Goal: Task Accomplishment & Management: Use online tool/utility

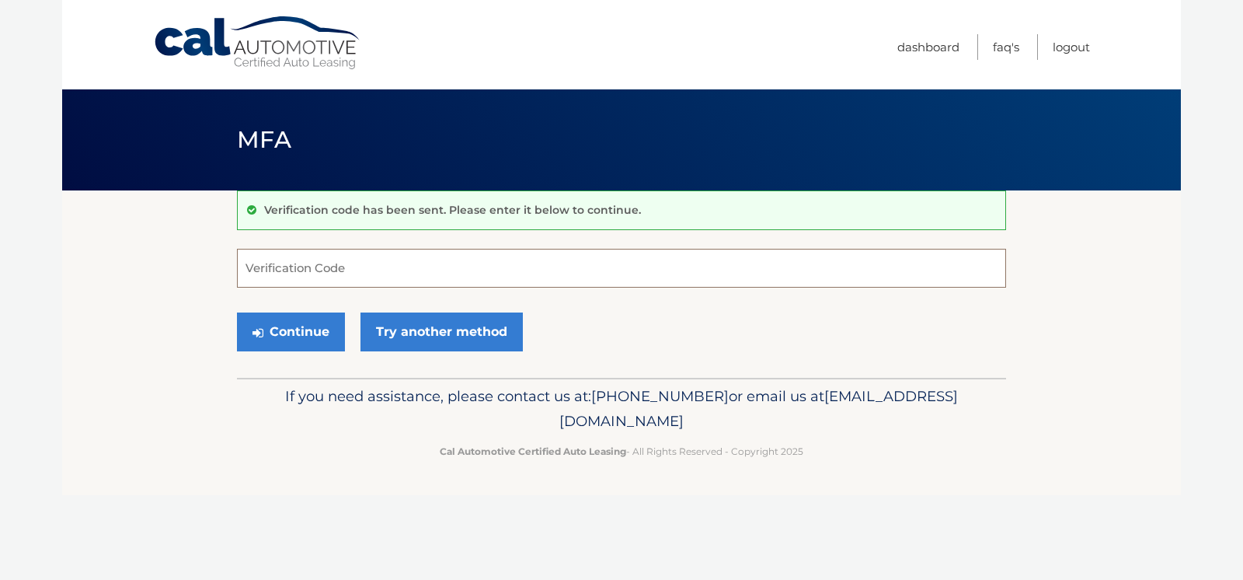
click at [367, 265] on input "Verification Code" at bounding box center [621, 268] width 769 height 39
type input "746988"
click at [237, 312] on button "Continue" at bounding box center [291, 331] width 108 height 39
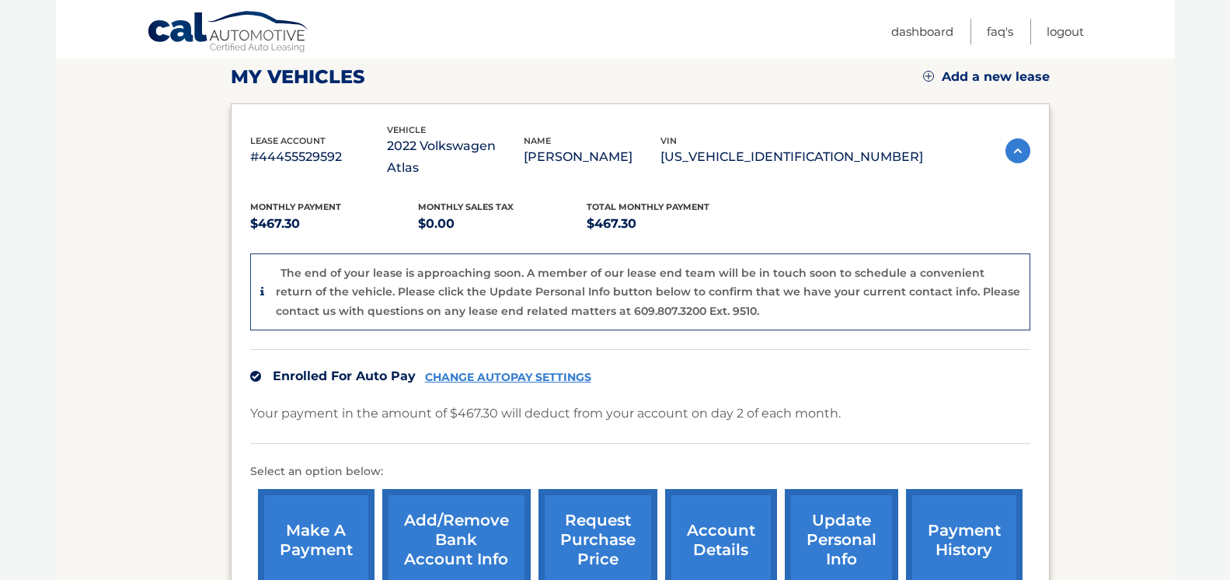
scroll to position [291, 0]
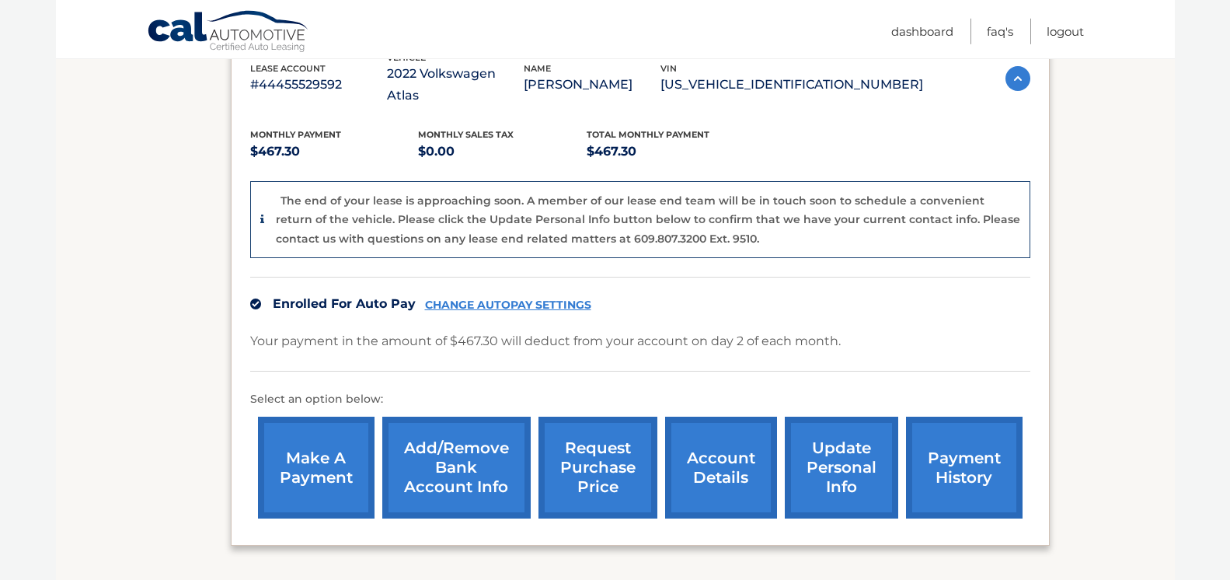
click at [570, 476] on link "request purchase price" at bounding box center [598, 468] width 119 height 102
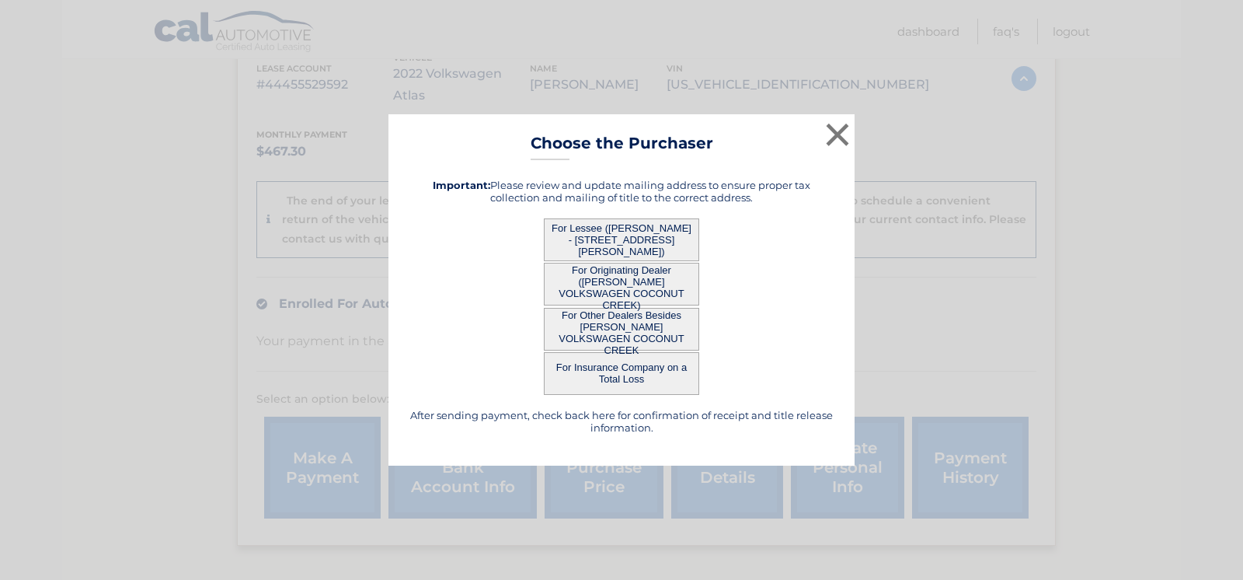
click at [632, 325] on button "For Other Dealers Besides GUNTHER VOLKSWAGEN COCONUT CREEK" at bounding box center [621, 329] width 155 height 43
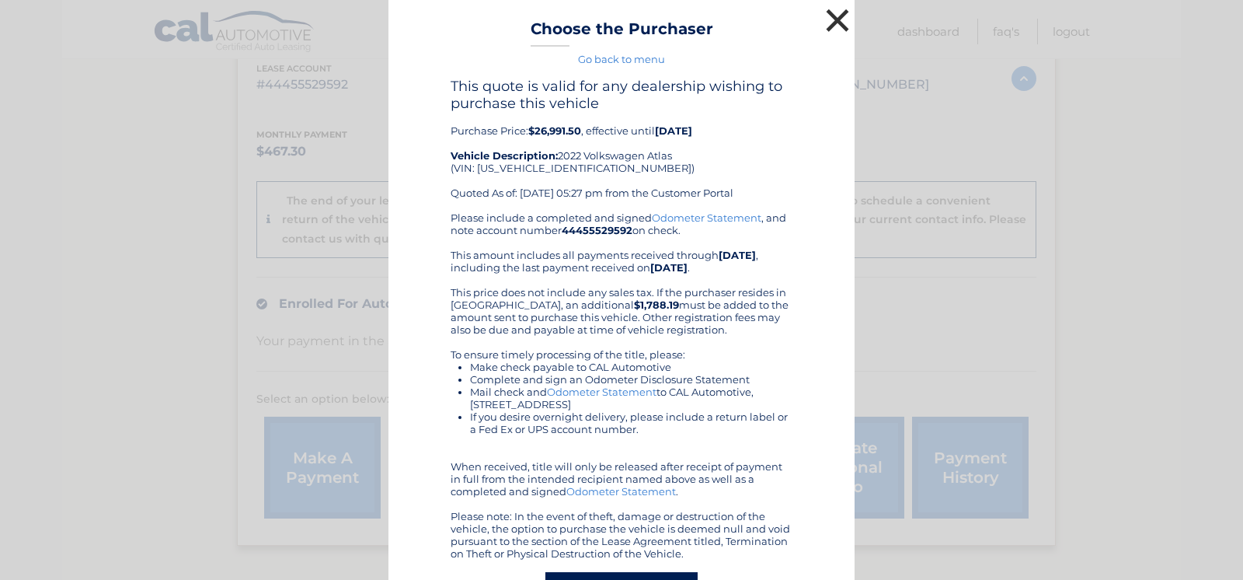
click at [830, 19] on button "×" at bounding box center [837, 20] width 31 height 31
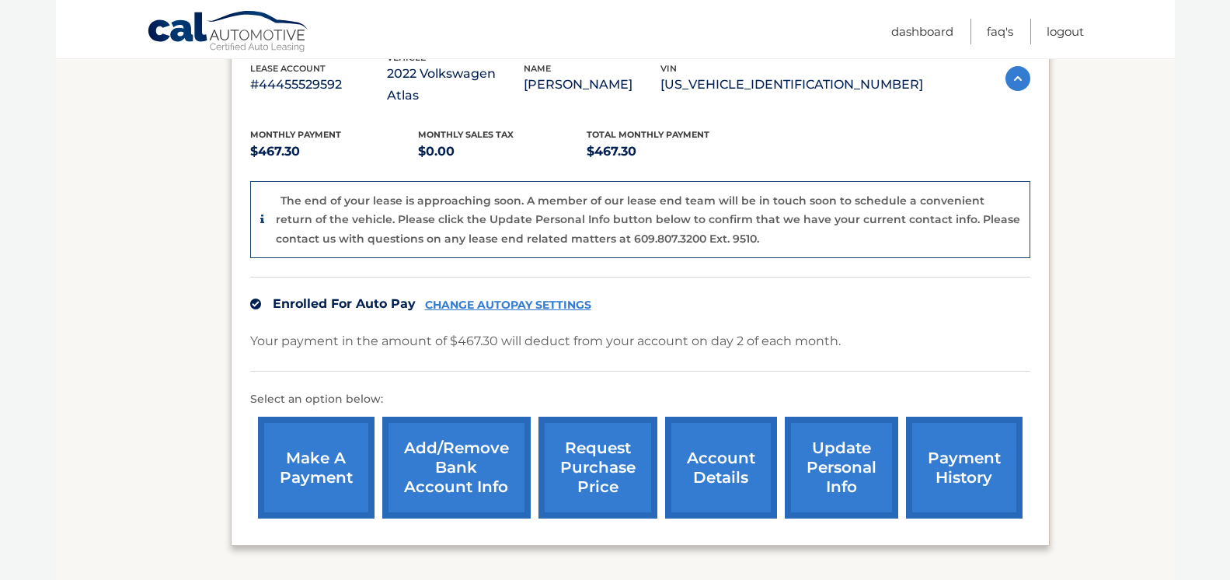
click at [560, 472] on link "request purchase price" at bounding box center [598, 468] width 119 height 102
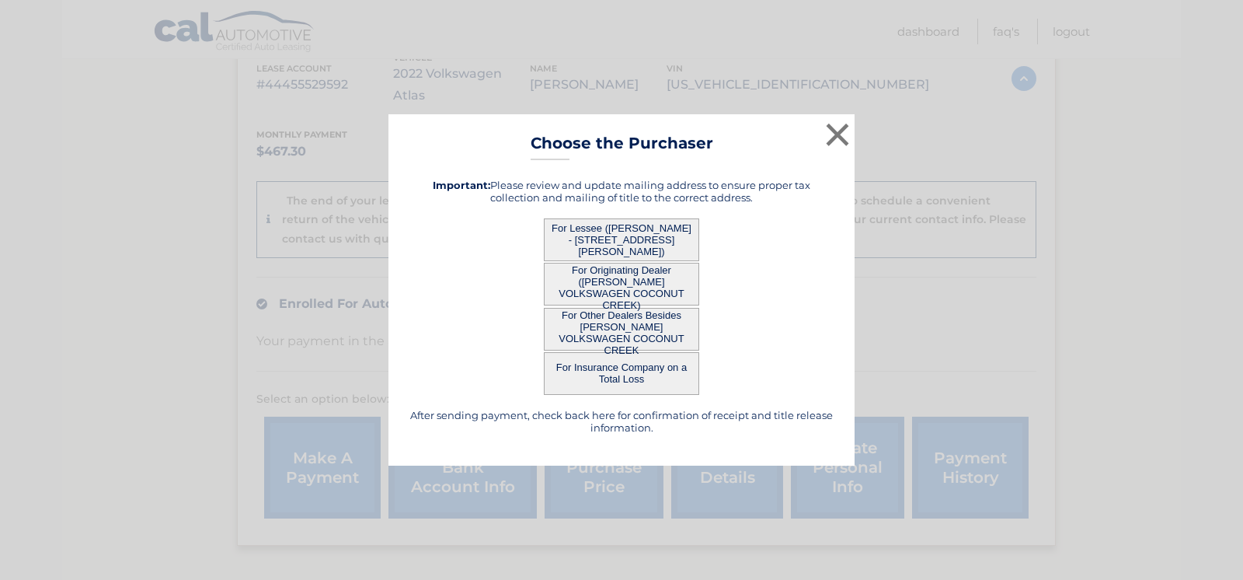
click at [625, 242] on button "For Lessee (CARMEN YORRO - 464 Luhmann Dr, , New Milford, NJ 07646)" at bounding box center [621, 239] width 155 height 43
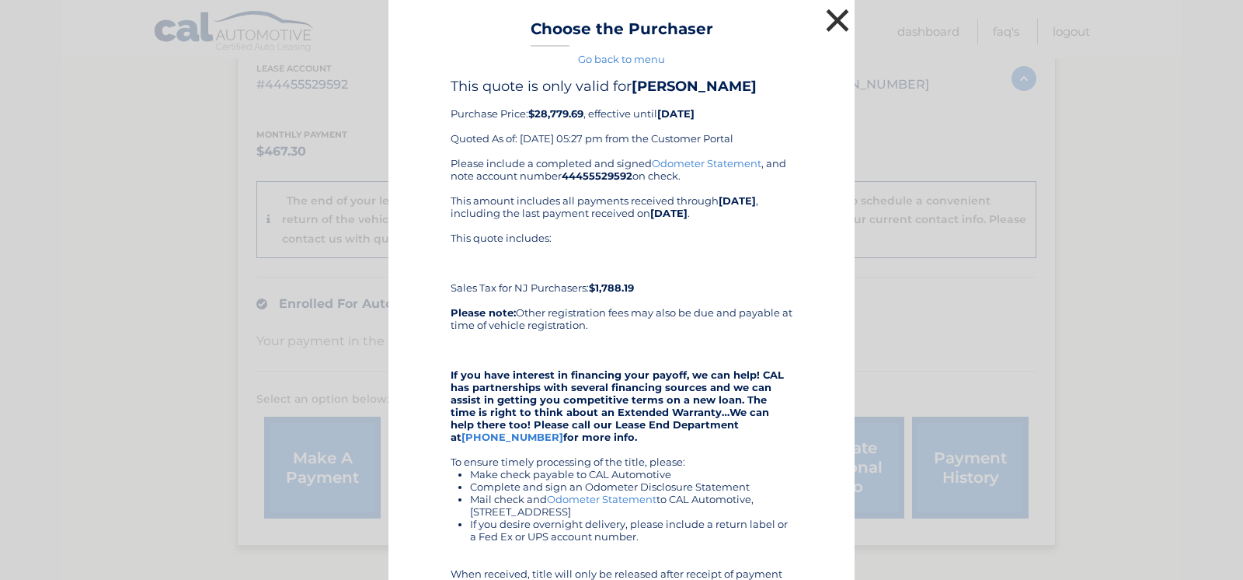
click at [834, 20] on button "×" at bounding box center [837, 20] width 31 height 31
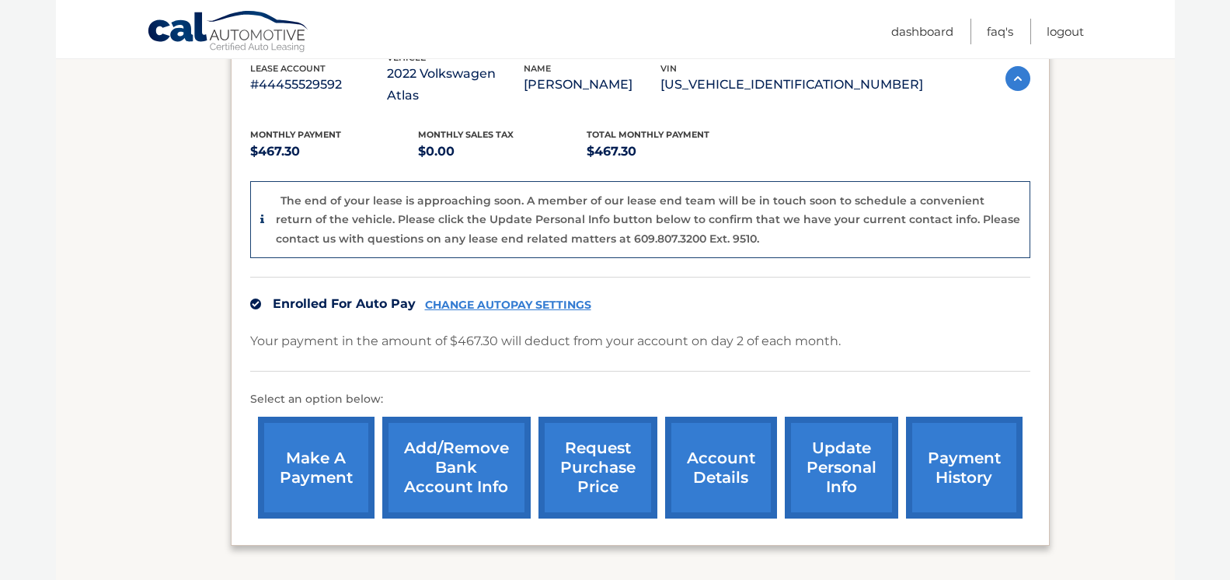
click at [551, 465] on link "request purchase price" at bounding box center [598, 468] width 119 height 102
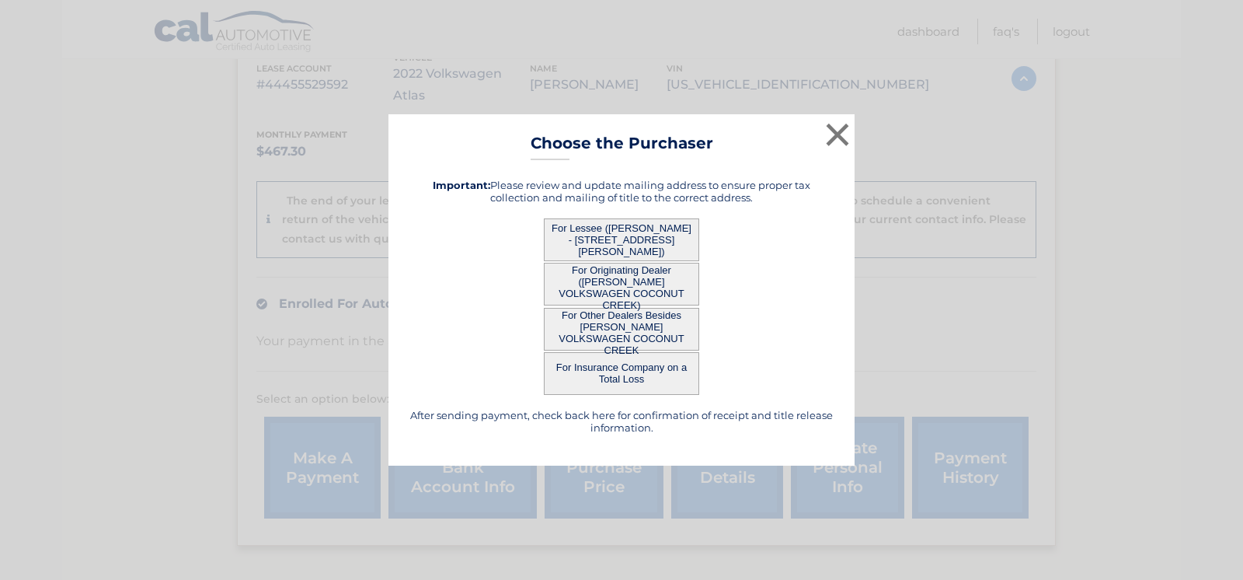
click at [625, 283] on button "For Originating Dealer (GUNTHER VOLKSWAGEN COCONUT CREEK)" at bounding box center [621, 284] width 155 height 43
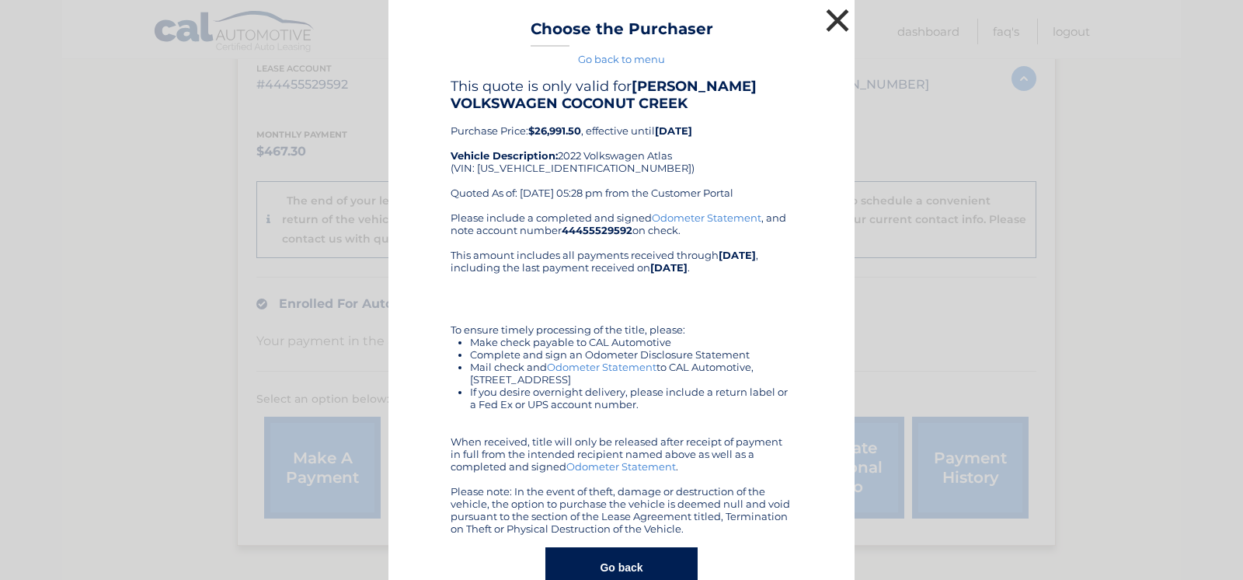
click at [831, 23] on button "×" at bounding box center [837, 20] width 31 height 31
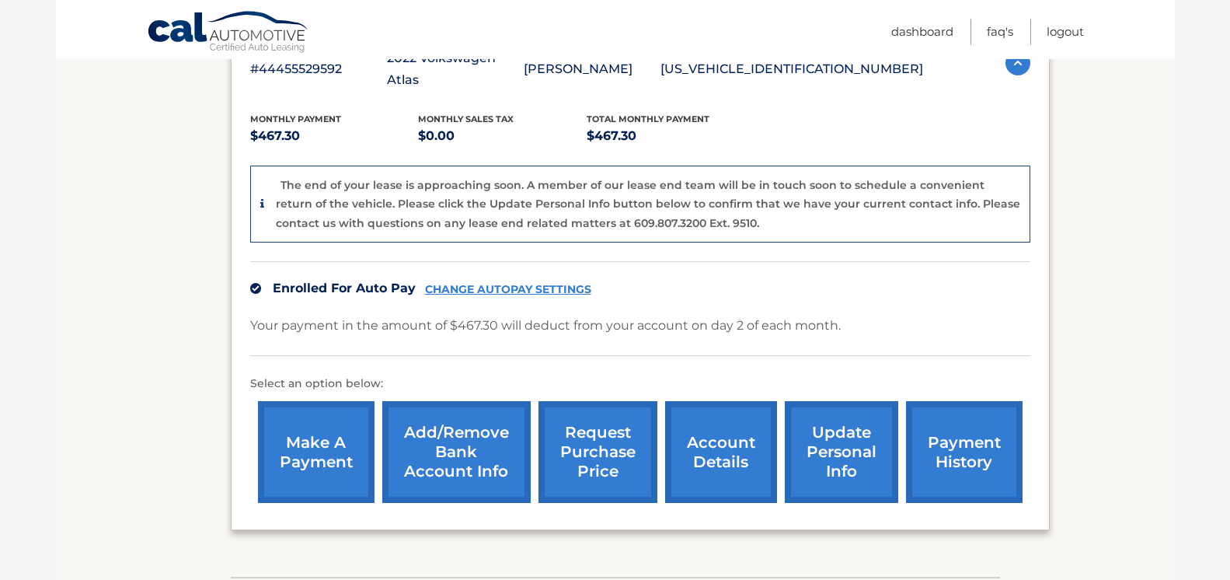
scroll to position [321, 0]
